Goal: Task Accomplishment & Management: Manage account settings

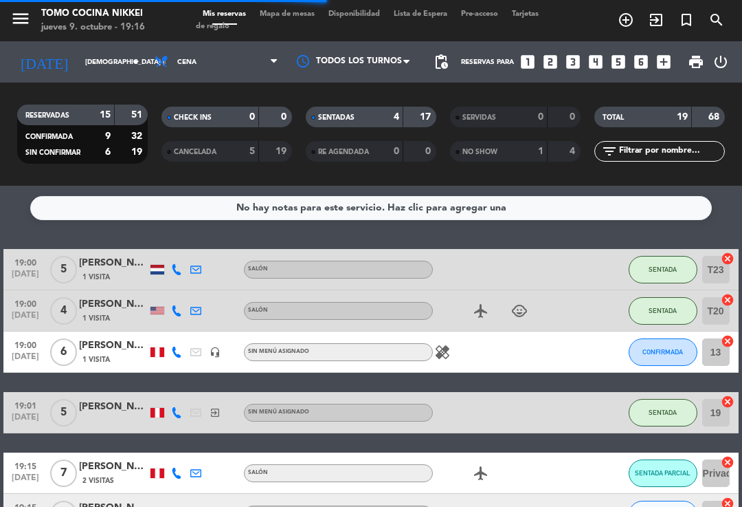
click at [625, 22] on icon "add_circle_outline" at bounding box center [626, 20] width 16 height 16
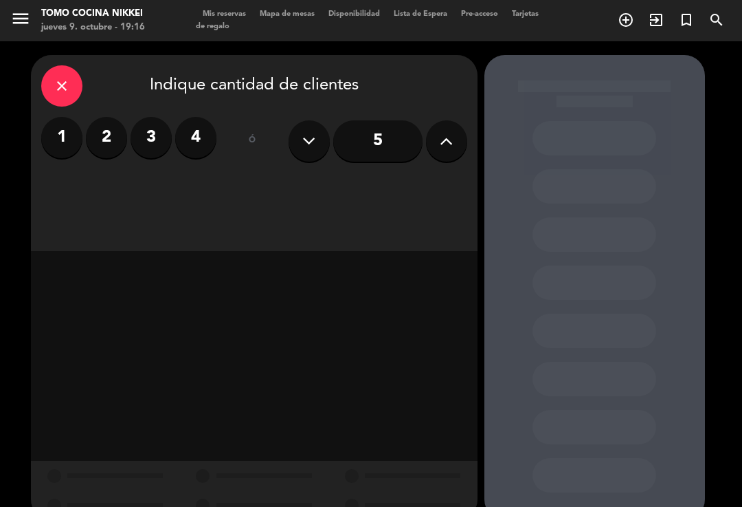
click at [124, 142] on label "2" at bounding box center [106, 137] width 41 height 41
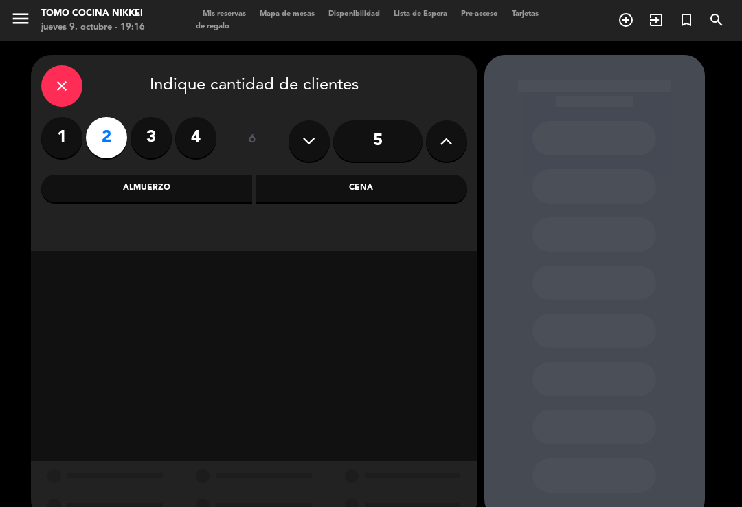
click at [67, 157] on label "1" at bounding box center [61, 137] width 41 height 41
click at [38, 145] on div "close Indique cantidad de clientes 1 2 3 4 ó 5 Almuerzo Cena" at bounding box center [254, 153] width 447 height 196
click at [335, 192] on div "Cena" at bounding box center [362, 188] width 212 height 27
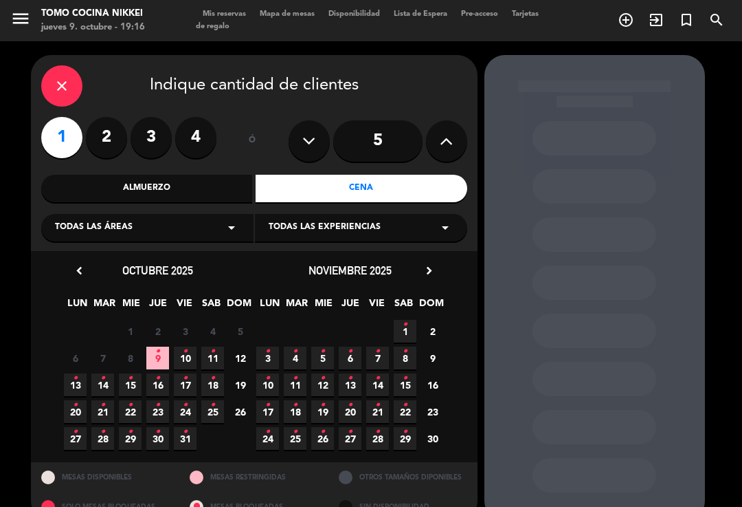
click at [249, 357] on span "12" at bounding box center [240, 357] width 23 height 23
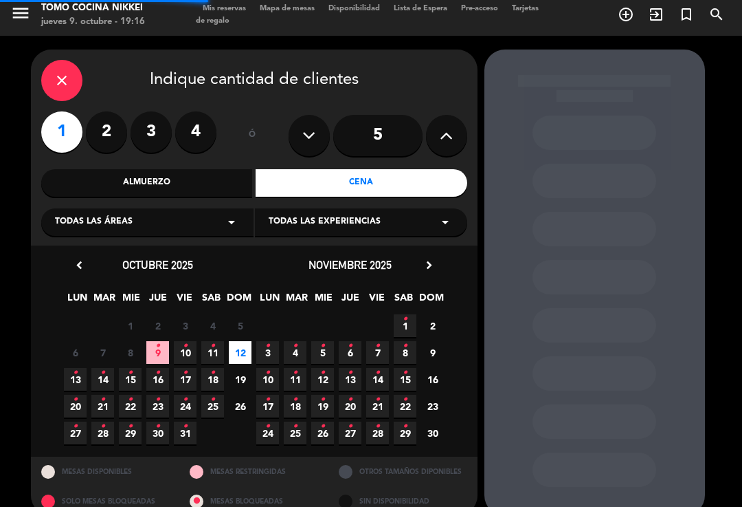
scroll to position [5, 0]
click at [65, 72] on icon "close" at bounding box center [62, 80] width 16 height 16
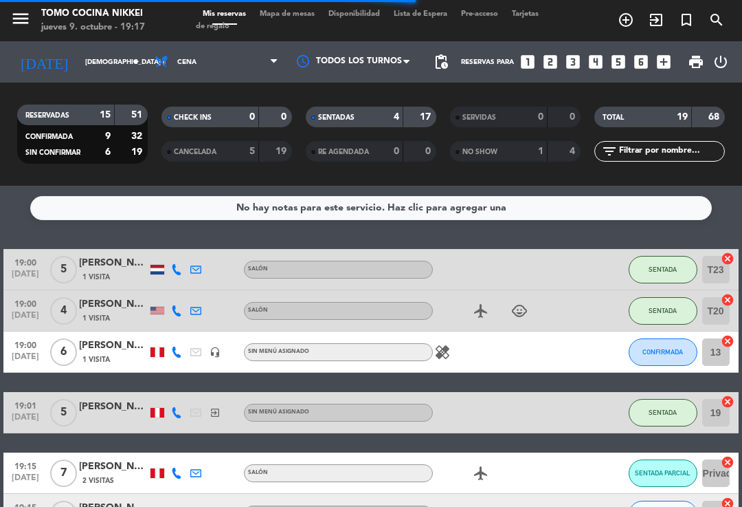
click at [359, 120] on div "SENTADAS" at bounding box center [340, 117] width 63 height 16
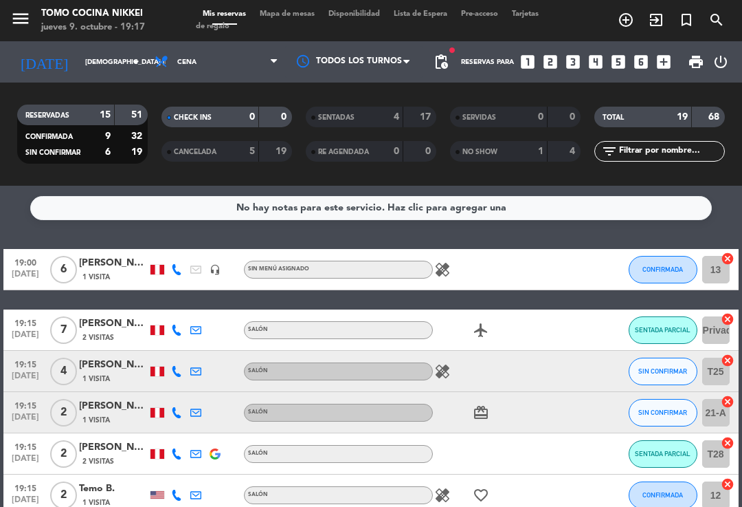
click at [138, 477] on div "19:15 [DATE] 2 Temo B. 1 Visita Salón healing favorite_border CONFIRMADA 12 can…" at bounding box center [370, 494] width 735 height 41
click at [130, 481] on div "Temo B." at bounding box center [113, 488] width 69 height 16
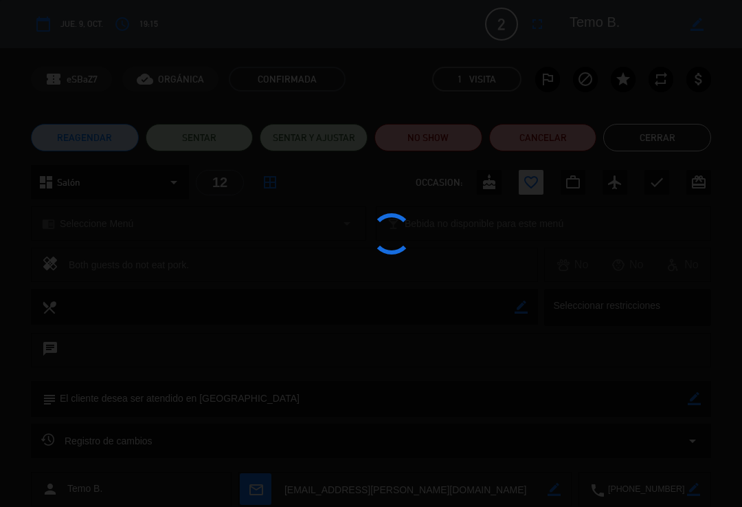
click at [129, 502] on div at bounding box center [371, 253] width 742 height 507
click at [144, 502] on div at bounding box center [371, 253] width 742 height 507
click at [146, 502] on div at bounding box center [371, 253] width 742 height 507
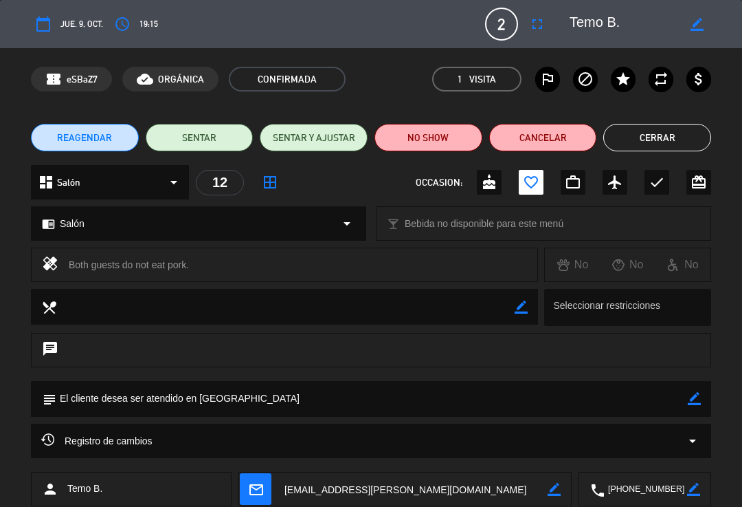
click at [665, 135] on button "Cerrar" at bounding box center [657, 137] width 108 height 27
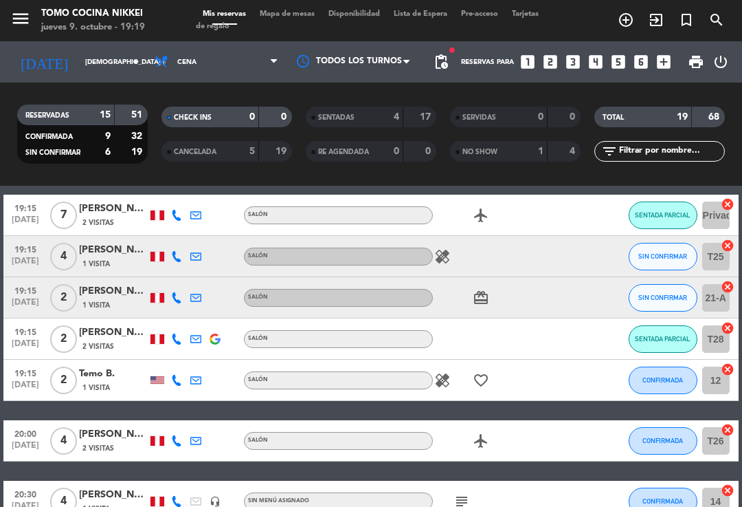
scroll to position [111, 0]
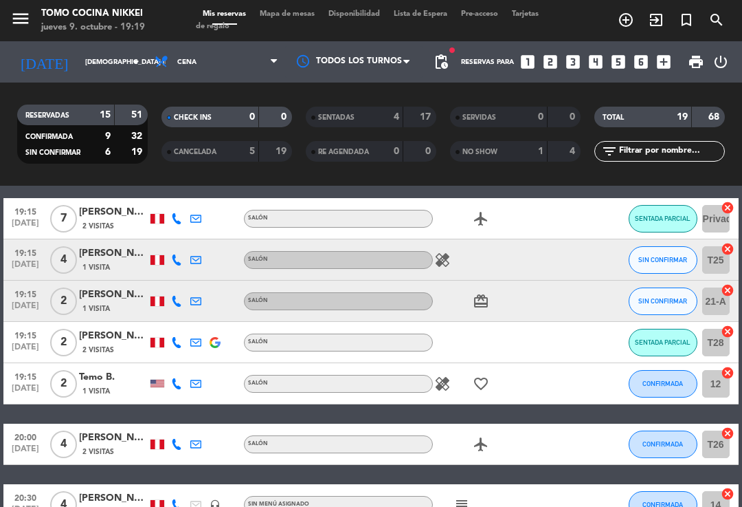
click at [423, 392] on div "Salón" at bounding box center [338, 384] width 189 height 18
click at [438, 390] on icon "healing" at bounding box center [442, 383] width 16 height 16
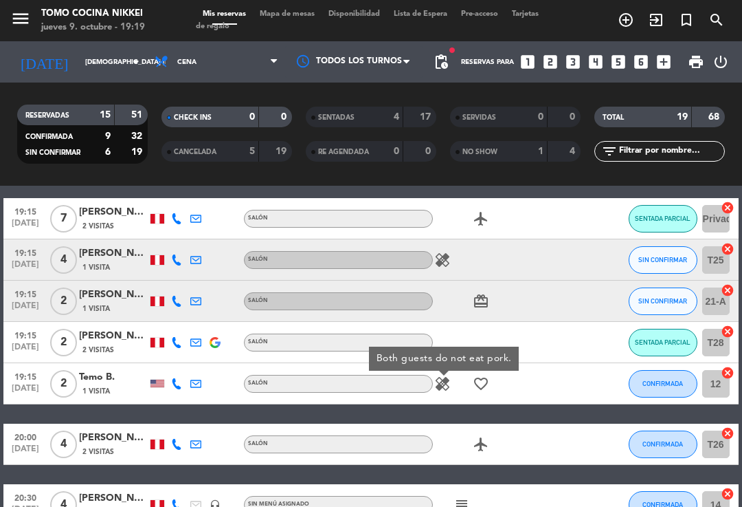
click at [674, 384] on span "CONFIRMADA" at bounding box center [663, 383] width 41 height 8
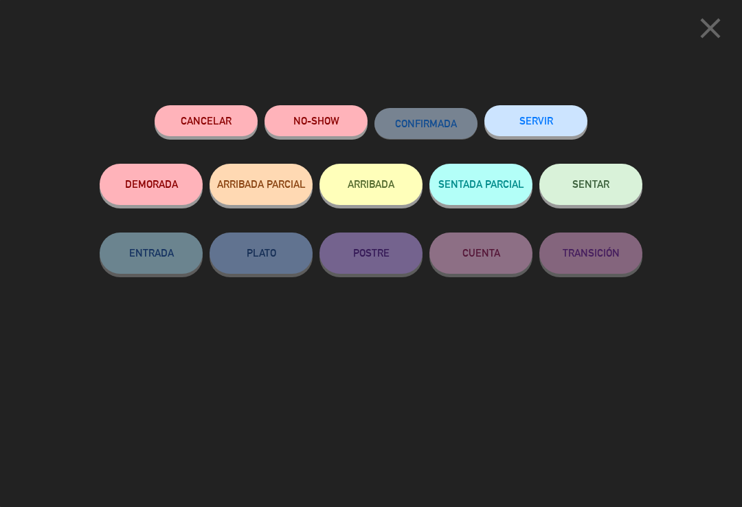
click at [606, 175] on button "SENTAR" at bounding box center [591, 184] width 103 height 41
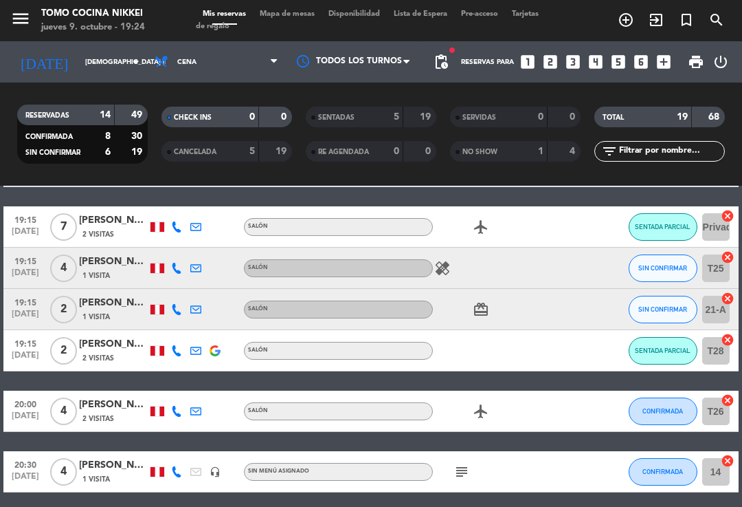
scroll to position [136, 0]
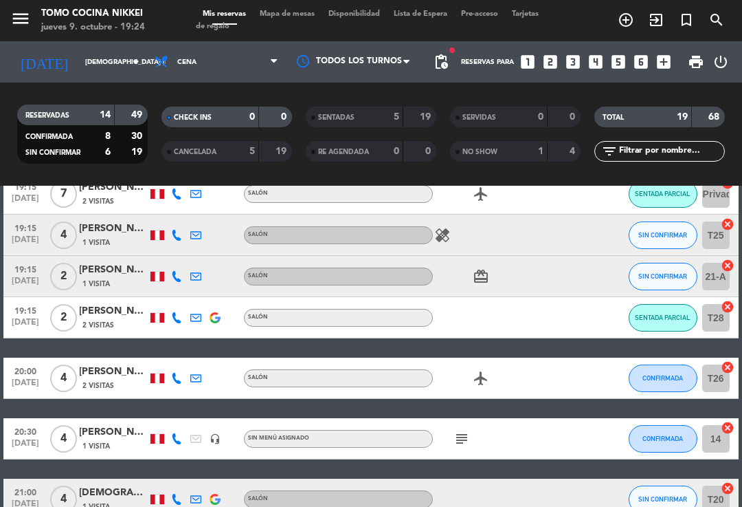
click at [78, 63] on input "[DEMOGRAPHIC_DATA] [DATE]" at bounding box center [125, 62] width 94 height 21
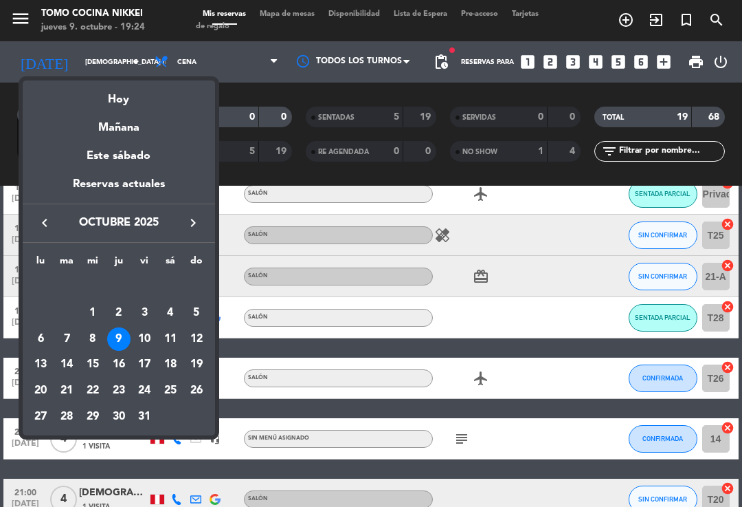
click at [142, 365] on div "17" at bounding box center [144, 364] width 23 height 23
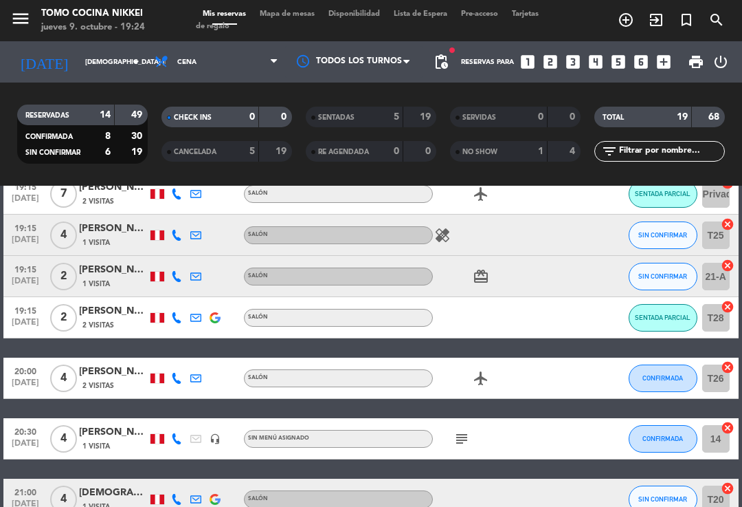
type input "vie. [DATE]"
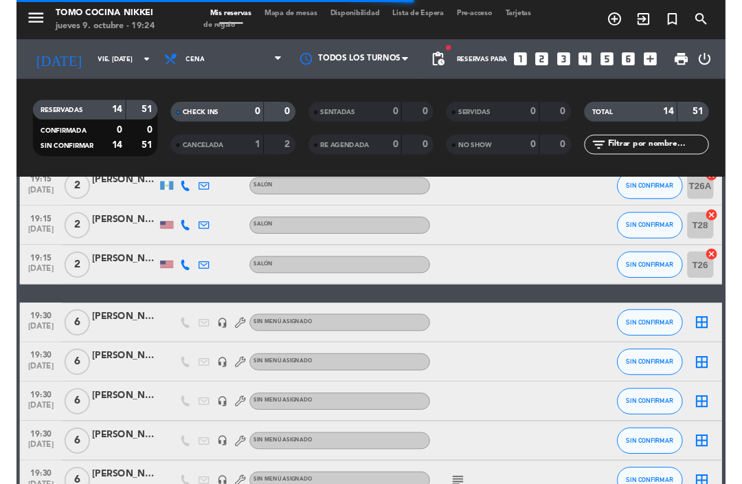
scroll to position [264, 0]
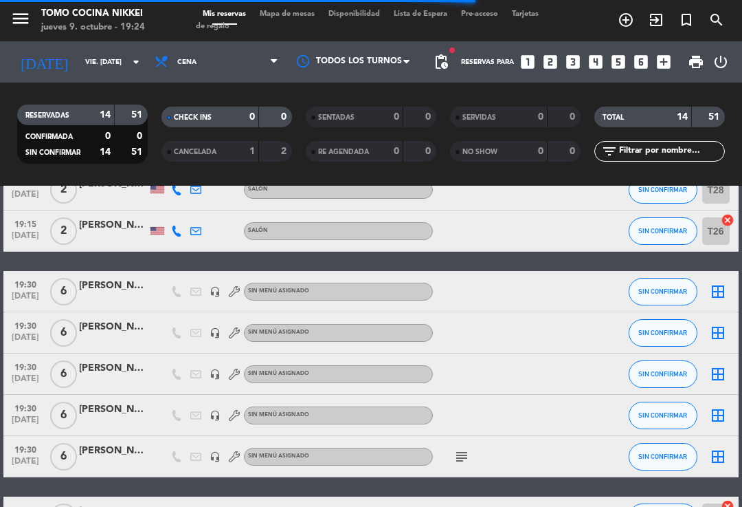
click at [111, 280] on div "[PERSON_NAME]" at bounding box center [113, 286] width 69 height 16
